Goal: Task Accomplishment & Management: Manage account settings

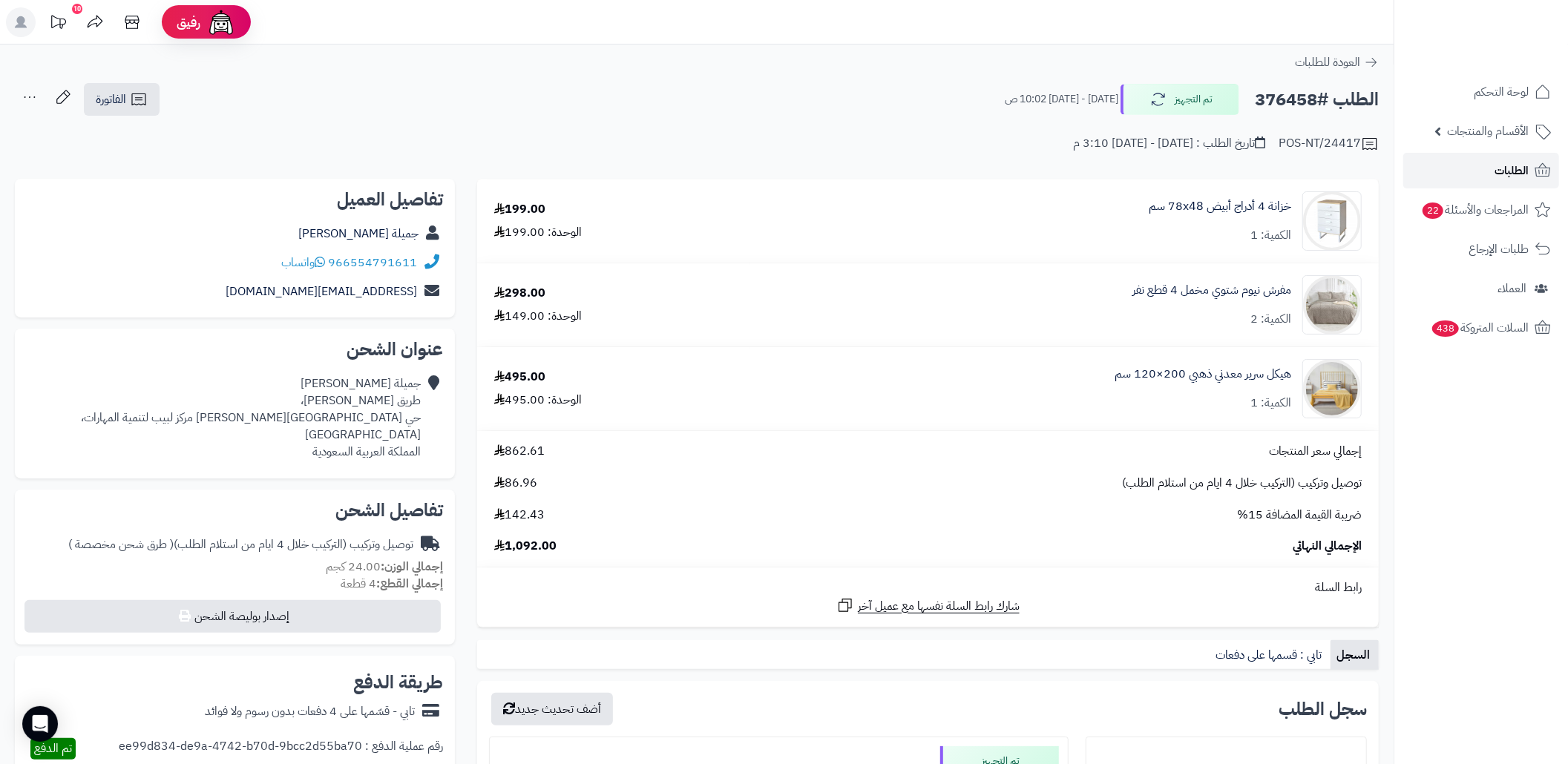
click at [1473, 172] on link "الطلبات" at bounding box center [1480, 171] width 156 height 35
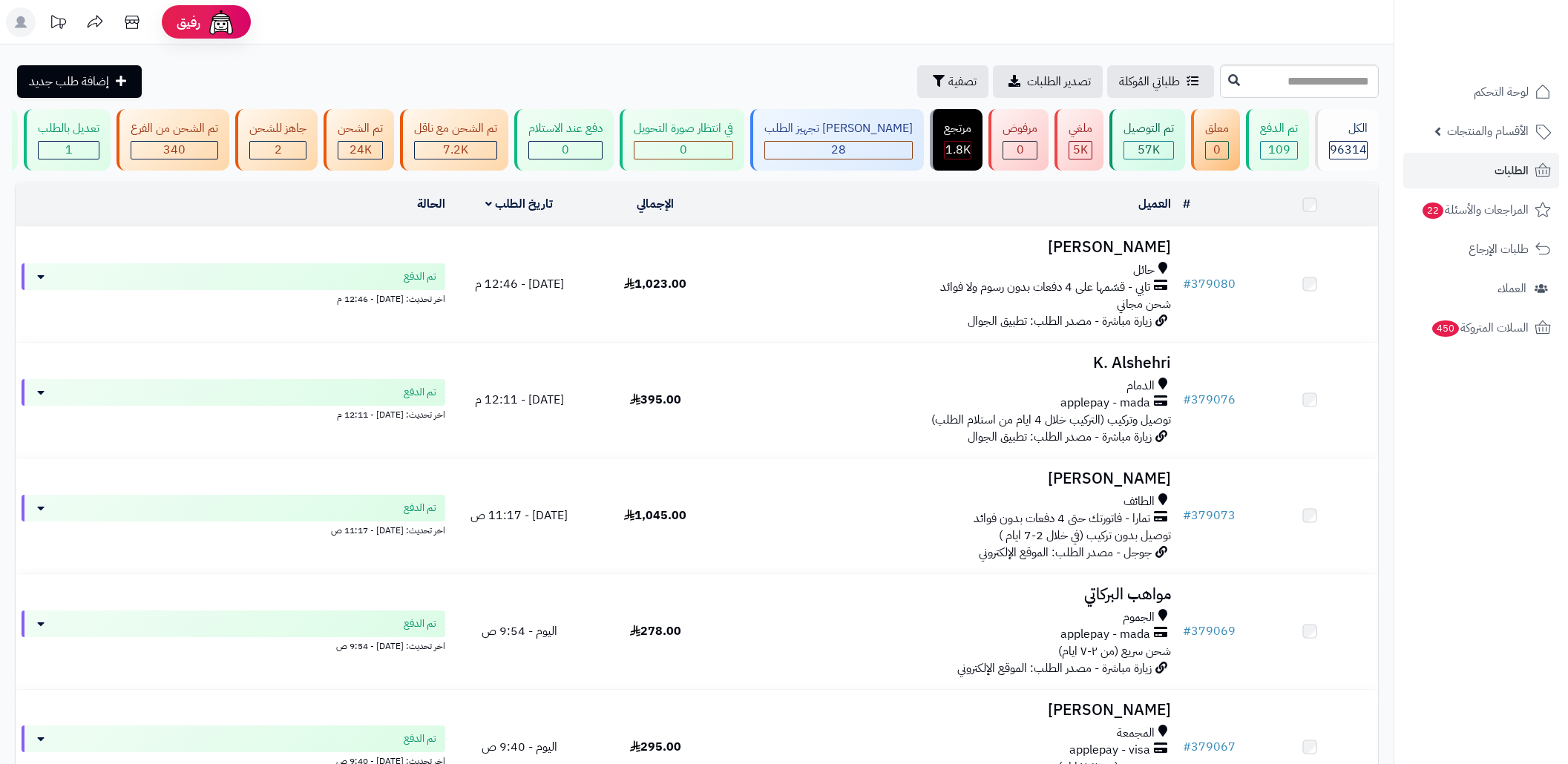
click at [1283, 85] on input "text" at bounding box center [1299, 81] width 159 height 33
type input "******"
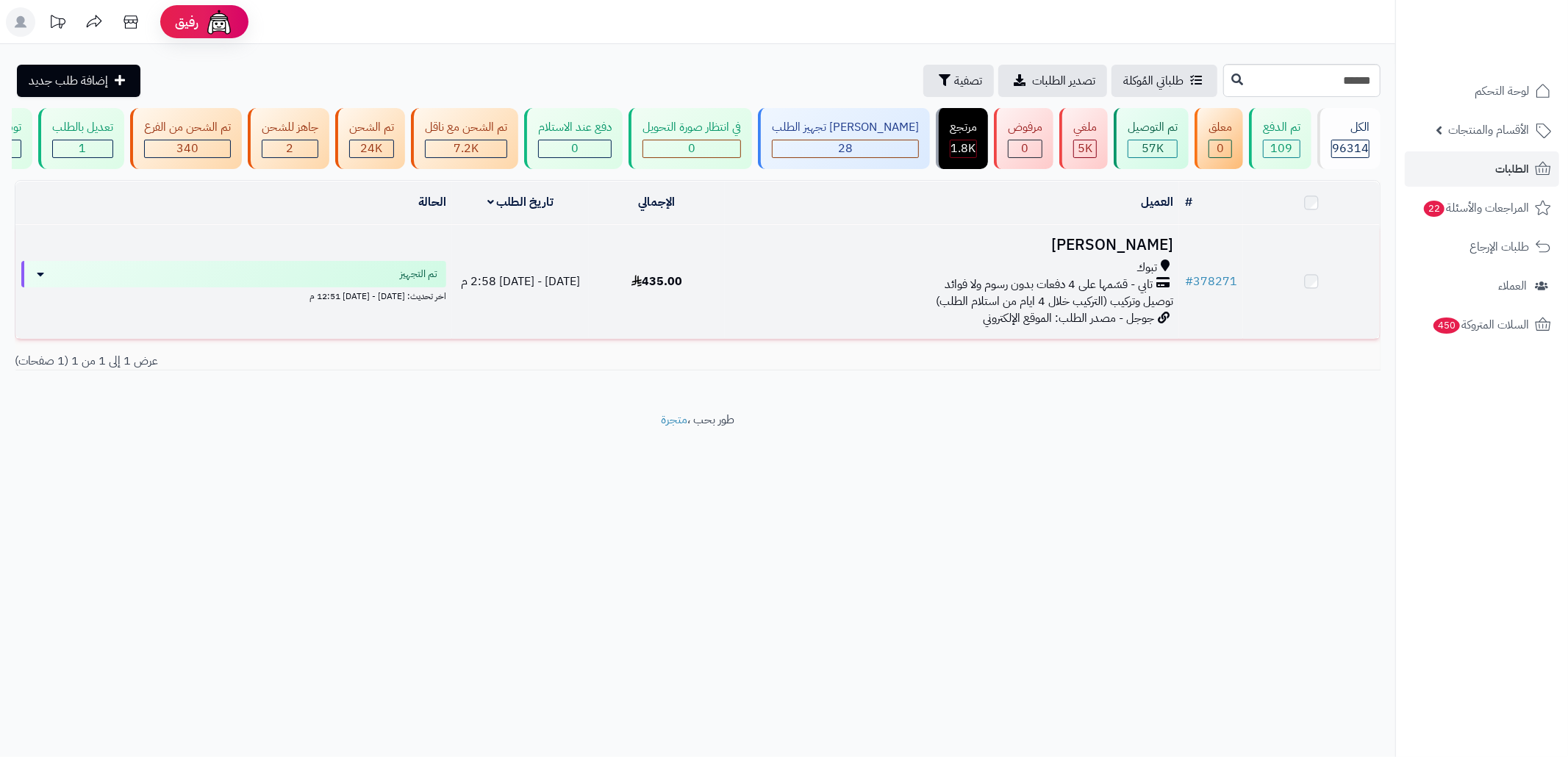
click at [863, 310] on div "تبوك تابي - قسّمها على 4 دفعات بدون رسوم ولا فوائد توصيل وتركيب (التركيب خلال 4…" at bounding box center [952, 285] width 443 height 51
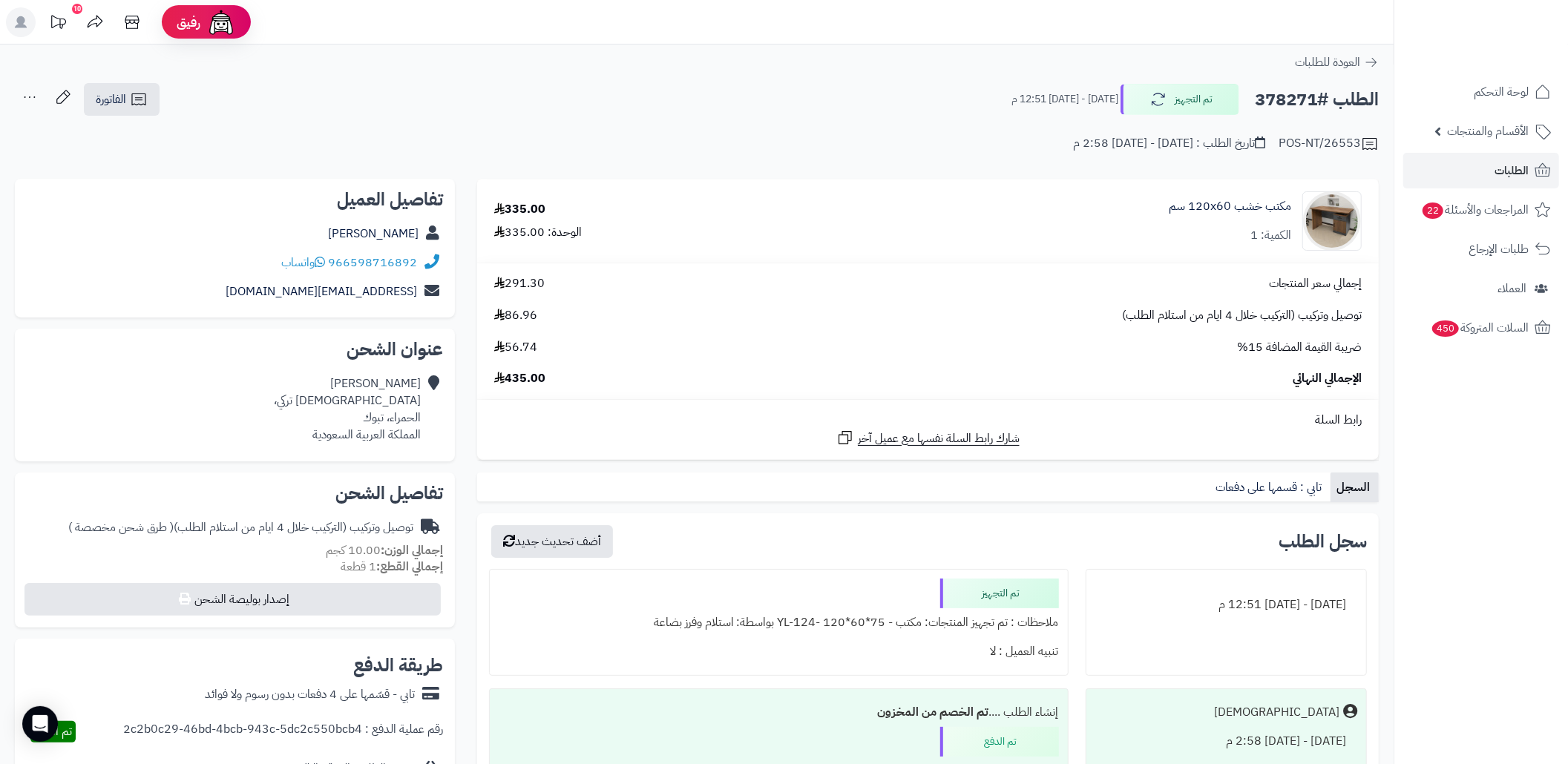
click at [1269, 96] on h2 "الطلب #378271" at bounding box center [1316, 100] width 124 height 31
copy h2 "378271"
drag, startPoint x: 344, startPoint y: 526, endPoint x: 179, endPoint y: 525, distance: 165.0
click at [179, 525] on div "توصيل وتركيب (التركيب خلال 4 ايام من استلام الطلب) ( طرق شحن مخصصة )" at bounding box center [241, 527] width 345 height 17
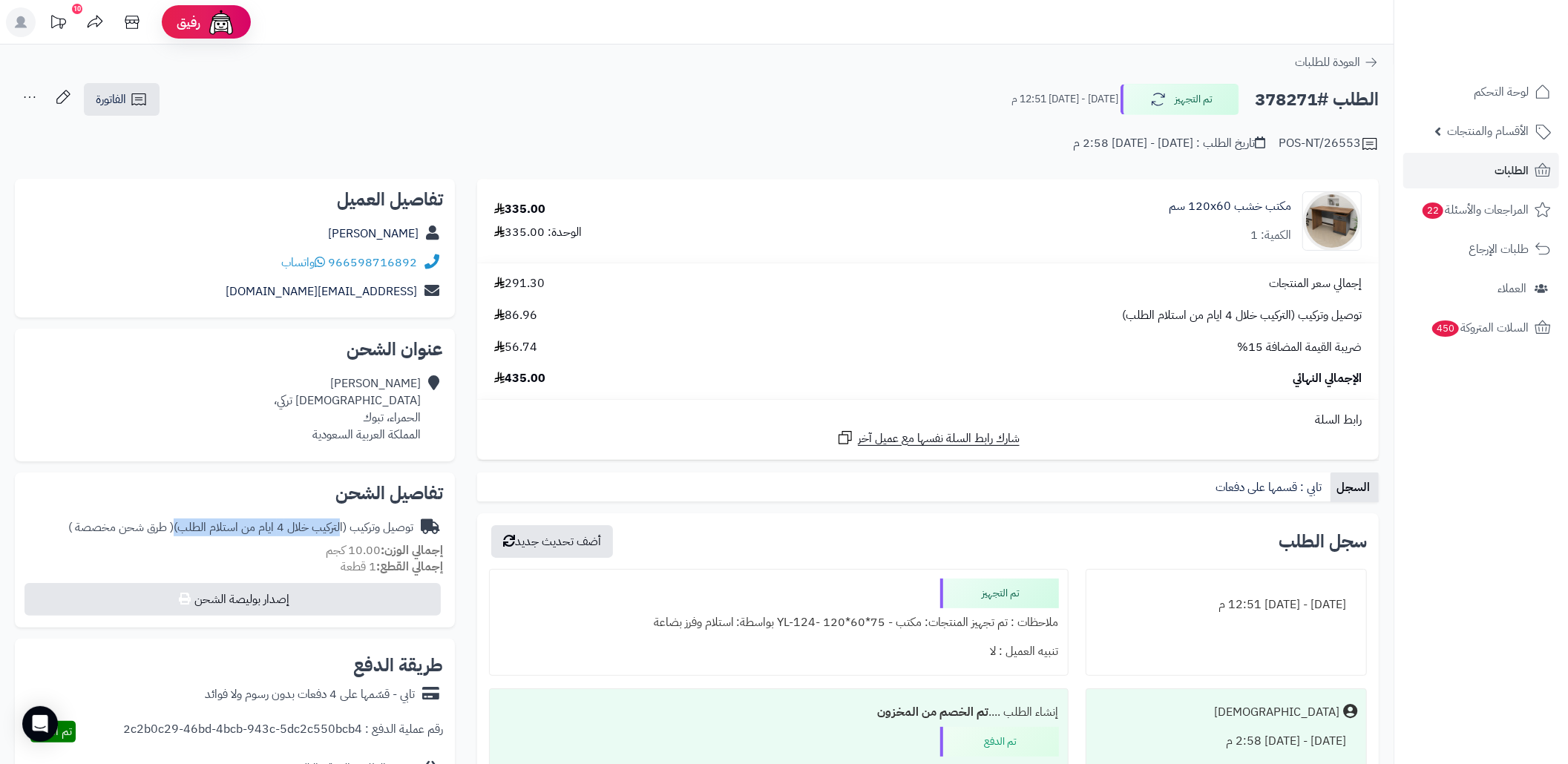
copy div "التركيب خلال 4 ايام من استلام الطلب"
click at [1190, 114] on button "تم التجهيز" at bounding box center [1179, 98] width 119 height 31
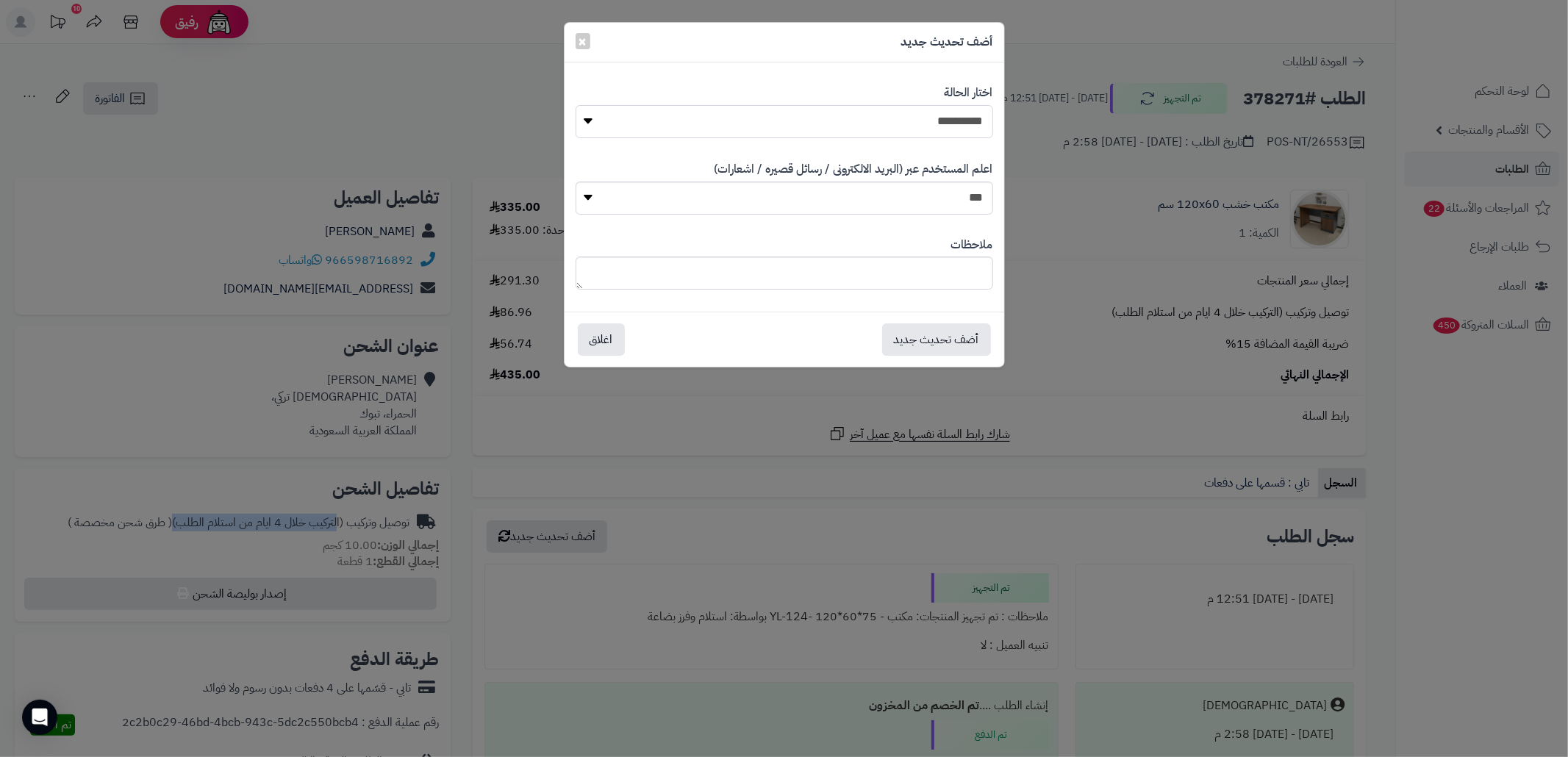
click at [854, 109] on select "**********" at bounding box center [784, 121] width 417 height 33
click at [1100, 61] on div "**********" at bounding box center [784, 378] width 1568 height 757
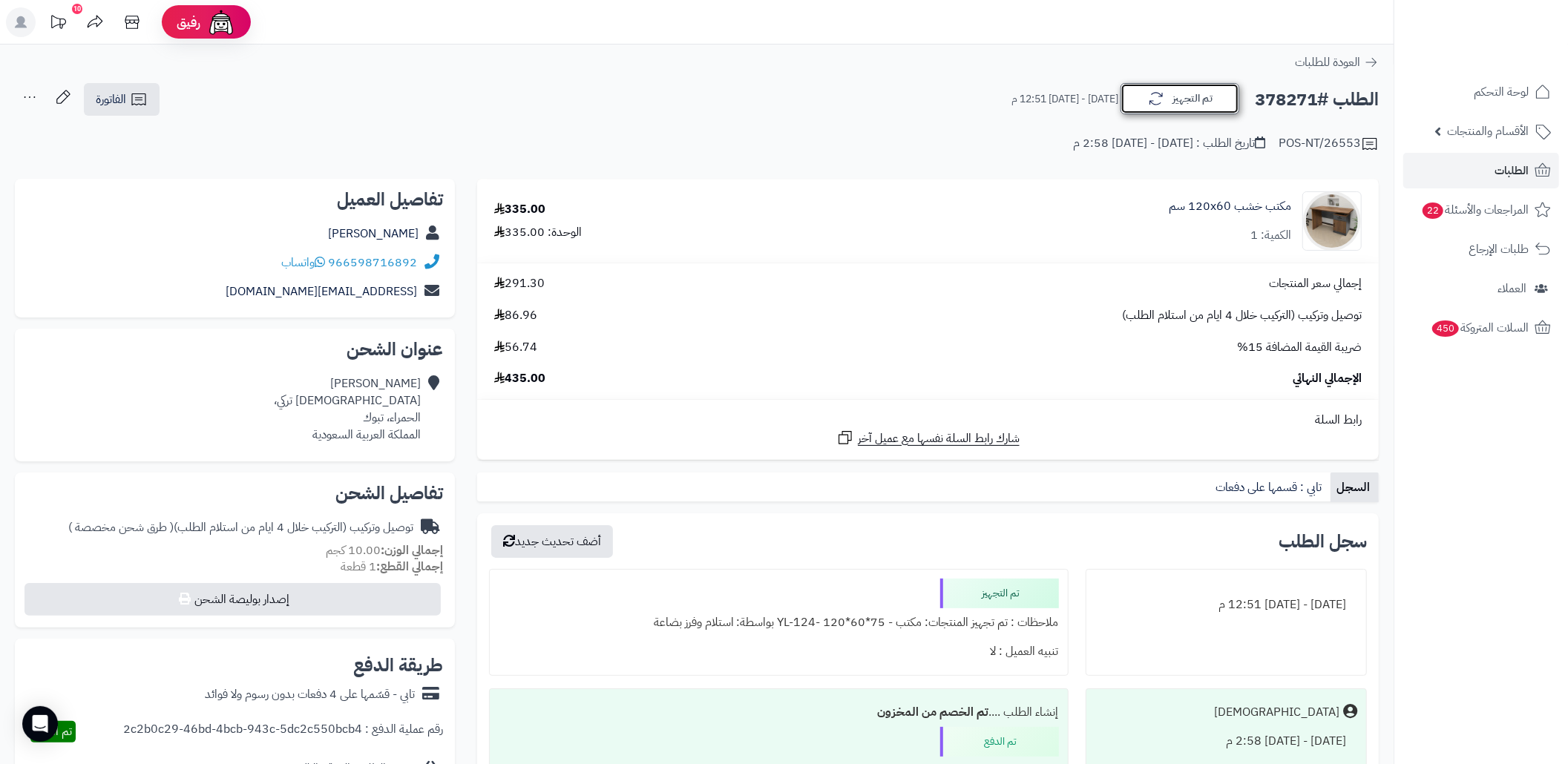
click at [1161, 95] on icon "button" at bounding box center [1156, 99] width 14 height 13
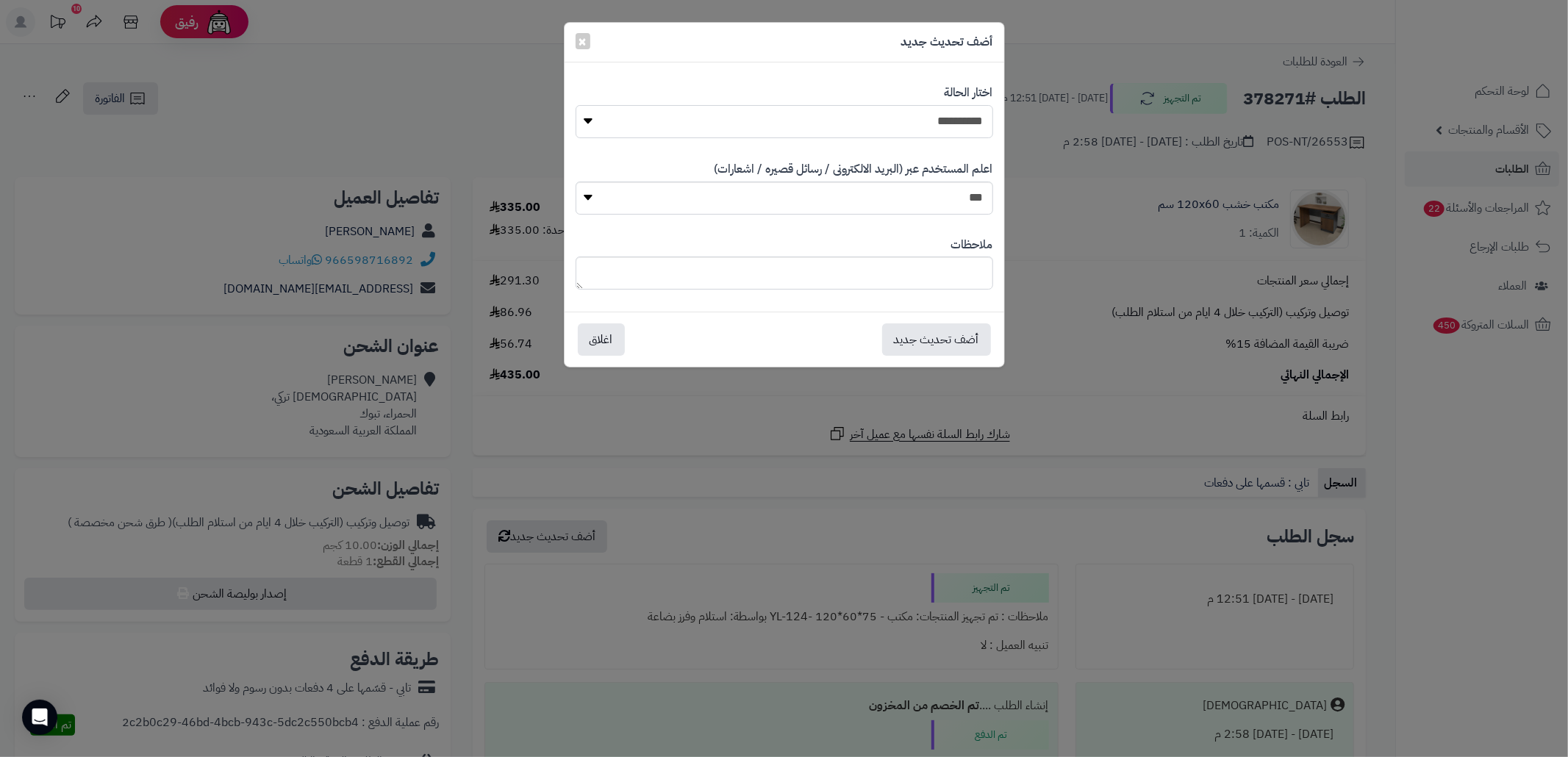
click at [936, 117] on select "**********" at bounding box center [784, 121] width 417 height 33
click at [1156, 48] on div "**********" at bounding box center [784, 378] width 1568 height 757
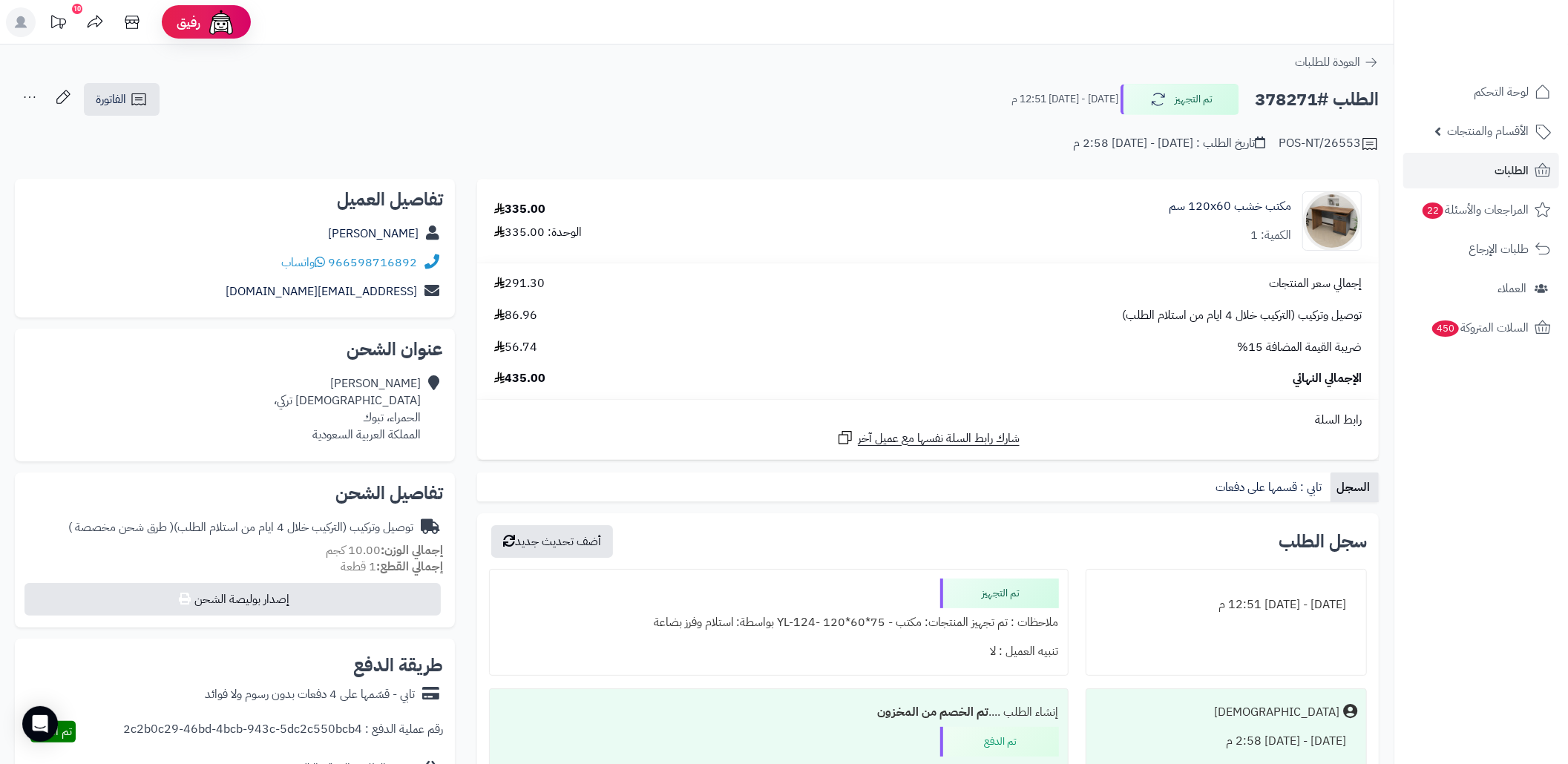
click at [1277, 99] on h2 "الطلب #378271" at bounding box center [1316, 100] width 124 height 31
copy h2 "378271"
click at [743, 144] on div "POS-NT/26553 تاريخ الطلب : الأحد - ٢١ سبتمبر ٢٠٢٥ - 2:58 م" at bounding box center [697, 135] width 1364 height 35
click at [1179, 97] on button "تم التجهيز" at bounding box center [1179, 98] width 119 height 31
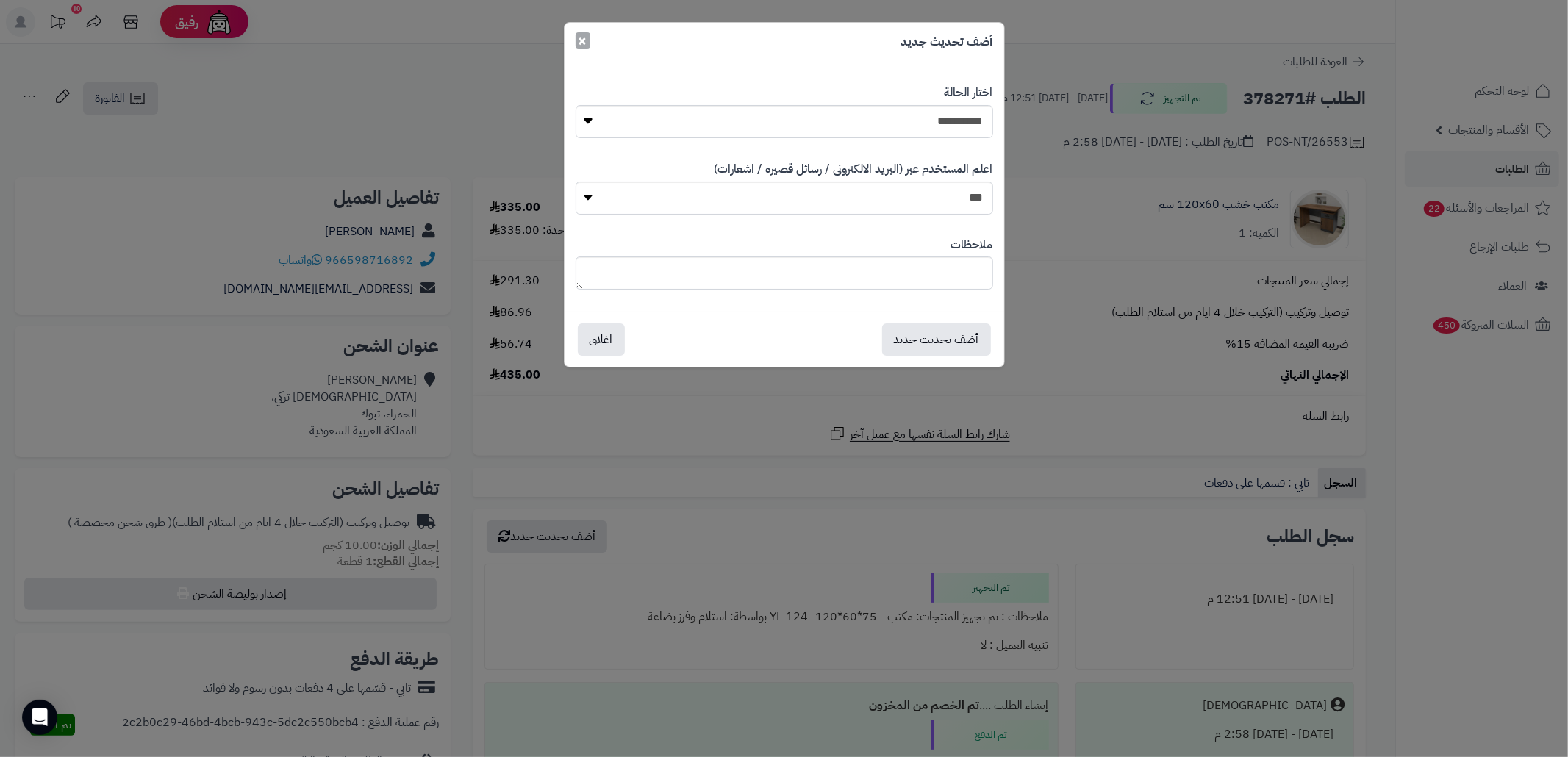
click at [586, 46] on span "×" at bounding box center [582, 41] width 9 height 22
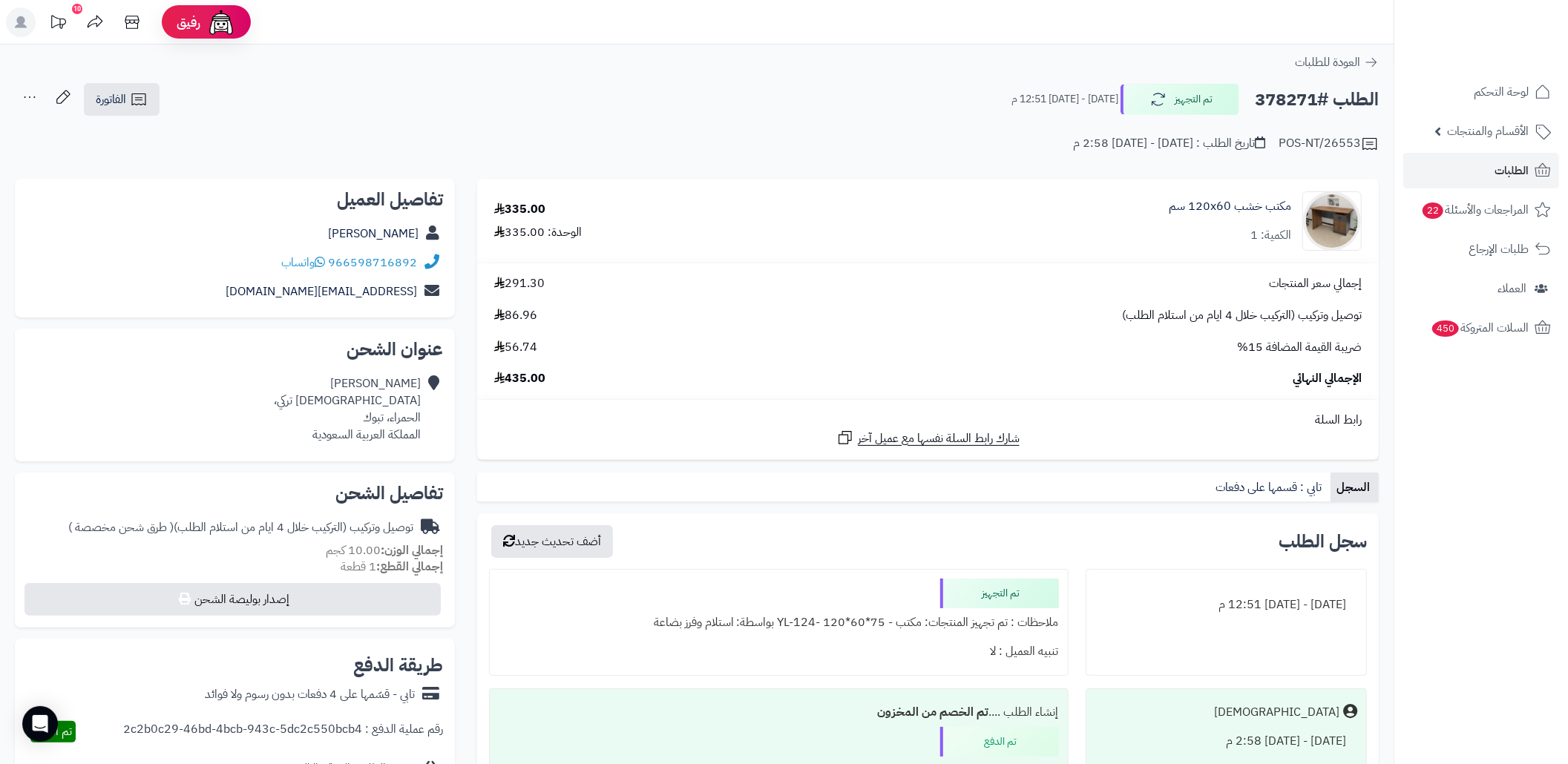
click at [571, 67] on div "العودة للطلبات" at bounding box center [697, 62] width 1393 height 18
click at [1453, 155] on link "الطلبات" at bounding box center [1480, 171] width 156 height 35
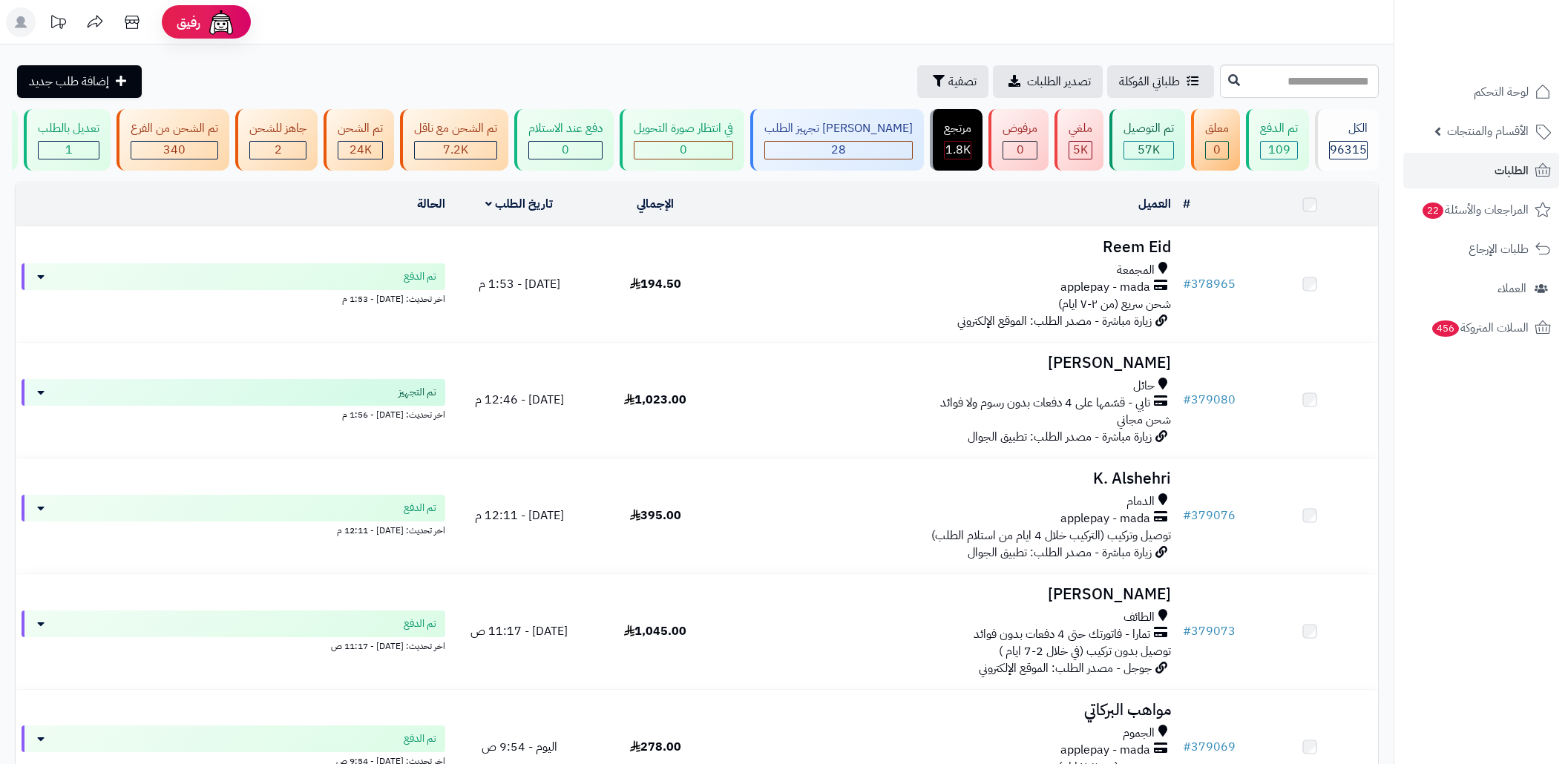
click at [1276, 84] on input "text" at bounding box center [1299, 81] width 159 height 33
type input "******"
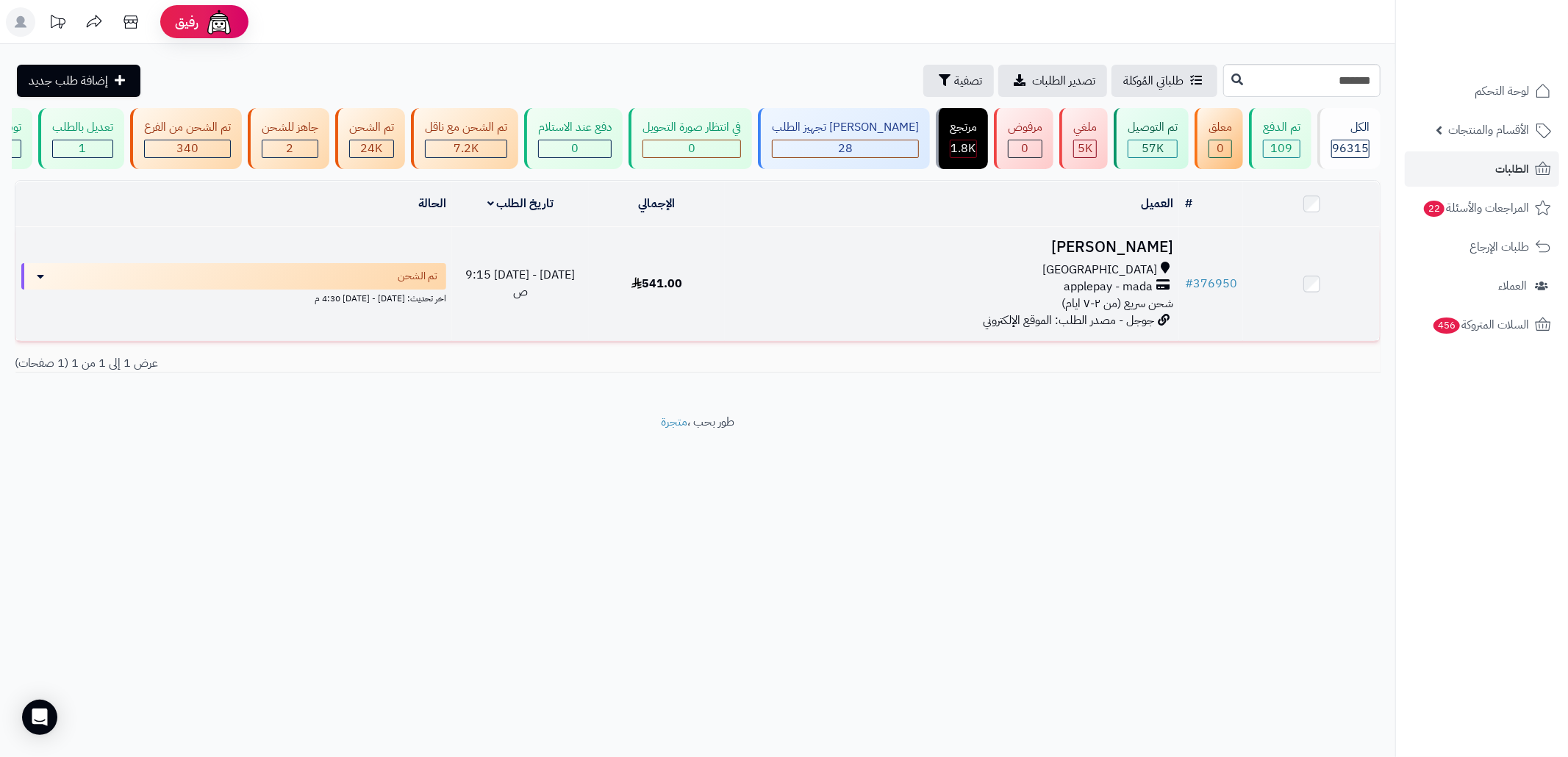
click at [709, 335] on td "541.00" at bounding box center [657, 283] width 137 height 114
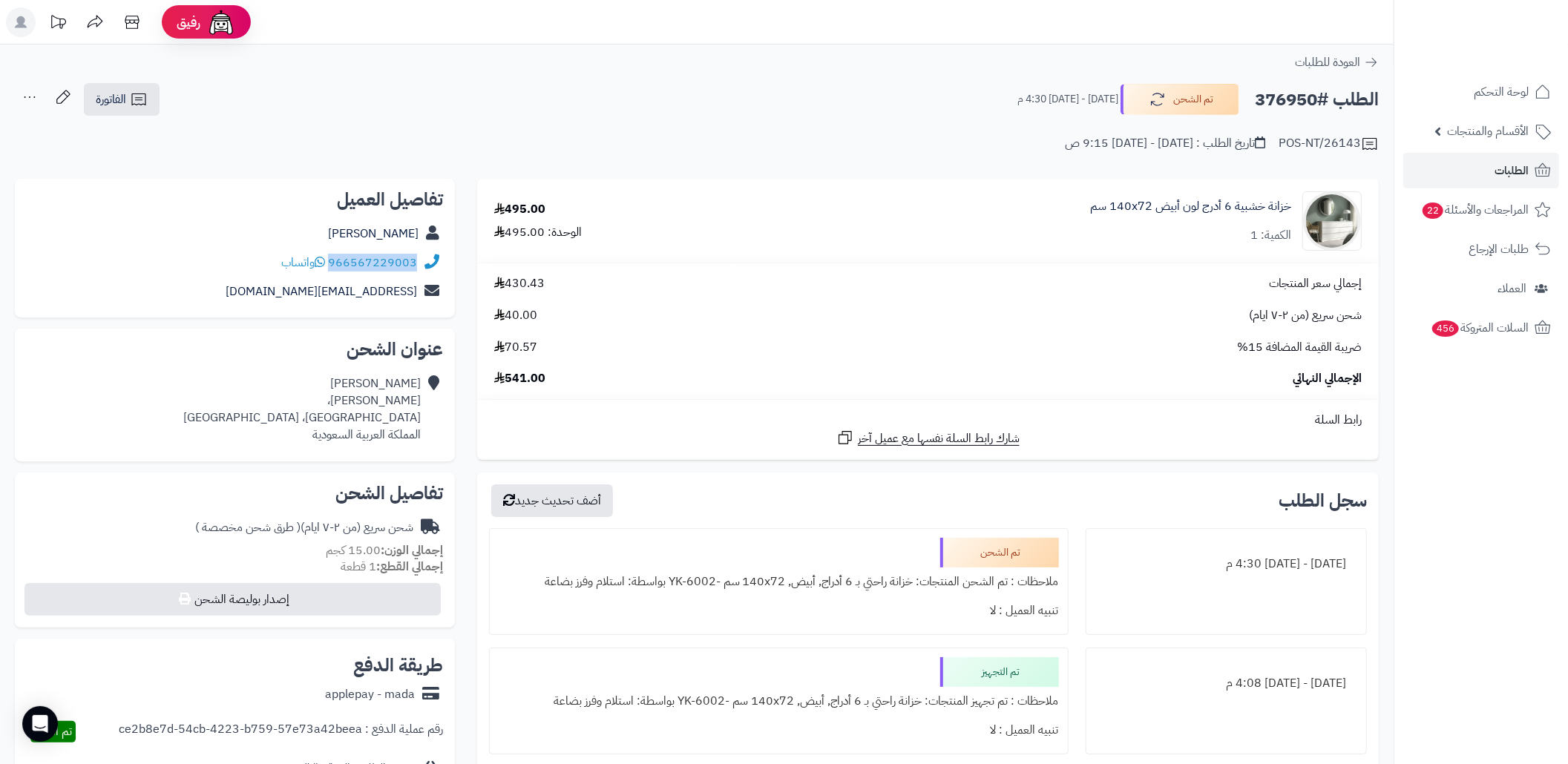
drag, startPoint x: 418, startPoint y: 261, endPoint x: 331, endPoint y: 267, distance: 87.2
click at [331, 267] on div "966567229003 واتساب" at bounding box center [235, 263] width 416 height 29
copy div "966567229003"
click at [740, 102] on div "الطلب #376950 تم الشحن [DATE] - [DATE] 4:30 م الفاتورة طباعة الفاتورة إرسال الف…" at bounding box center [697, 99] width 1364 height 35
click at [1262, 97] on h2 "الطلب #376950" at bounding box center [1316, 100] width 124 height 31
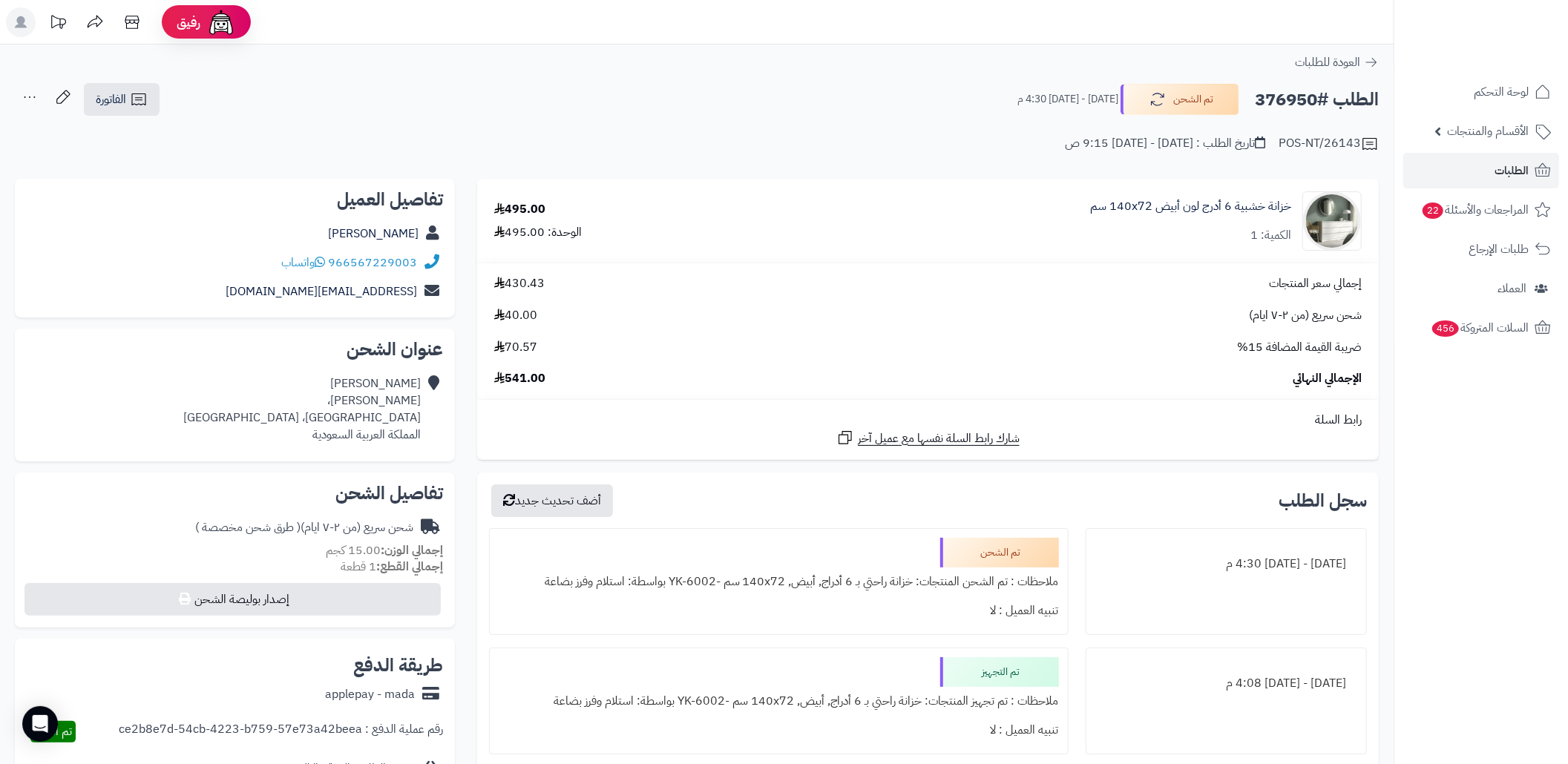
click at [1262, 97] on h2 "الطلب #376950" at bounding box center [1316, 100] width 124 height 31
copy h2 "376950"
drag, startPoint x: 423, startPoint y: 258, endPoint x: 334, endPoint y: 262, distance: 89.1
click at [334, 262] on div "966567229003 واتساب" at bounding box center [235, 263] width 416 height 29
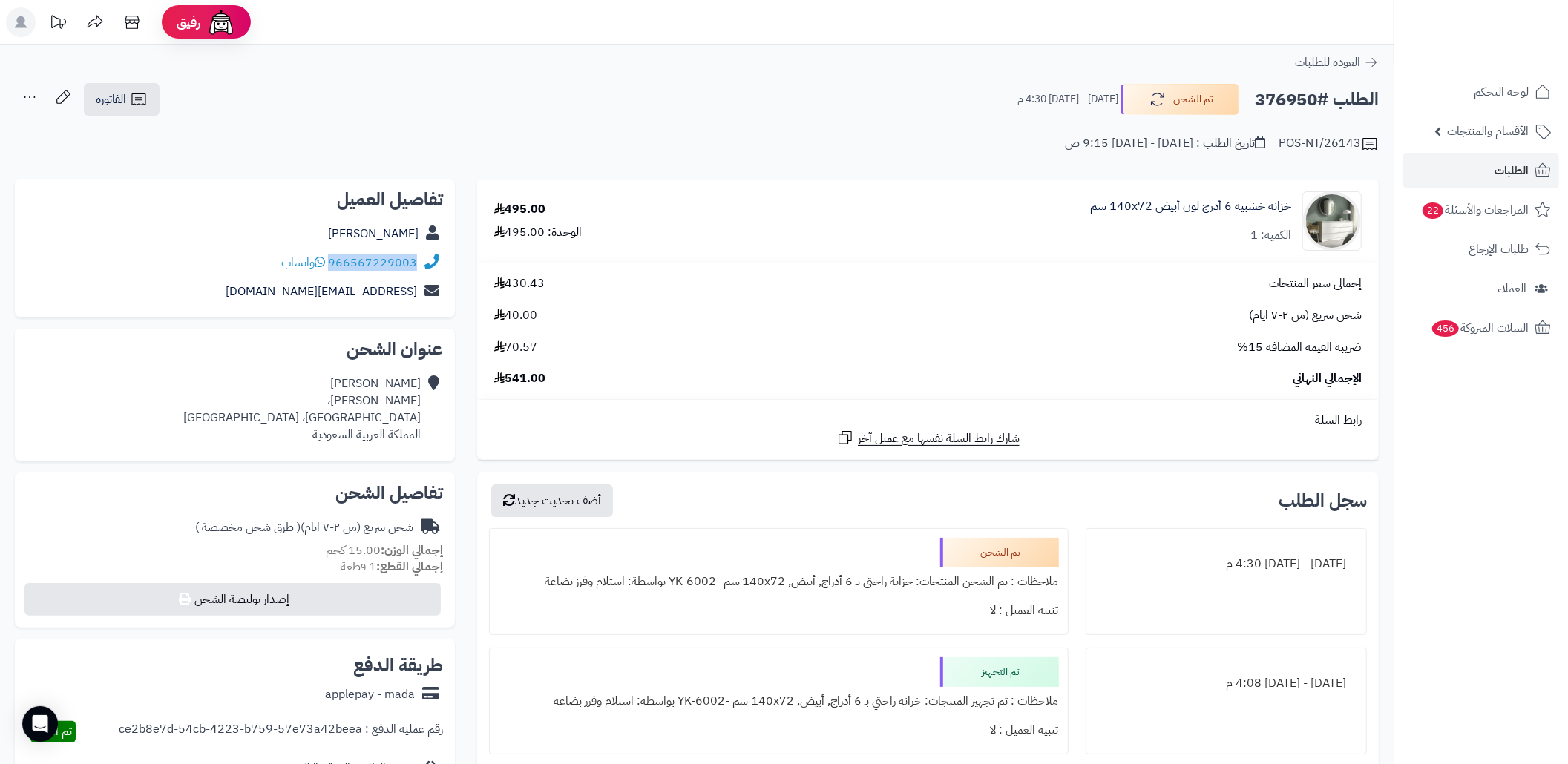
copy div "966567229003"
